Goal: Information Seeking & Learning: Find specific fact

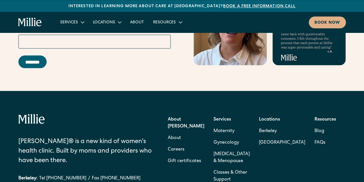
scroll to position [2569, 0]
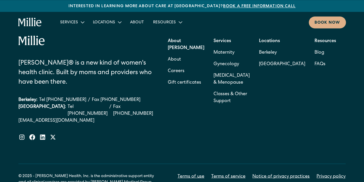
click at [317, 173] on link "Privacy policy" at bounding box center [331, 176] width 29 height 7
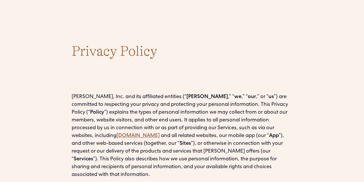
scroll to position [29, 0]
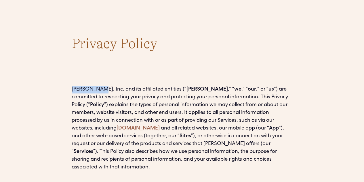
drag, startPoint x: 73, startPoint y: 87, endPoint x: 94, endPoint y: 88, distance: 21.9
click at [94, 88] on p "[PERSON_NAME], Inc. and its affiliated entities (“ [PERSON_NAME] ,” “ we ,” “ o…" at bounding box center [182, 129] width 221 height 86
copy p "[PERSON_NAME], Inc"
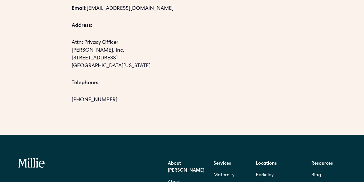
scroll to position [5288, 0]
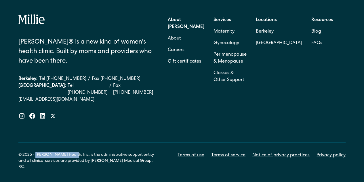
drag, startPoint x: 37, startPoint y: 138, endPoint x: 68, endPoint y: 137, distance: 31.1
click at [68, 152] on div "© 2025 - [PERSON_NAME] Health, Inc. is the administrative support entity and al…" at bounding box center [87, 161] width 138 height 18
copy div "[PERSON_NAME] Health, Inc."
